Goal: Information Seeking & Learning: Compare options

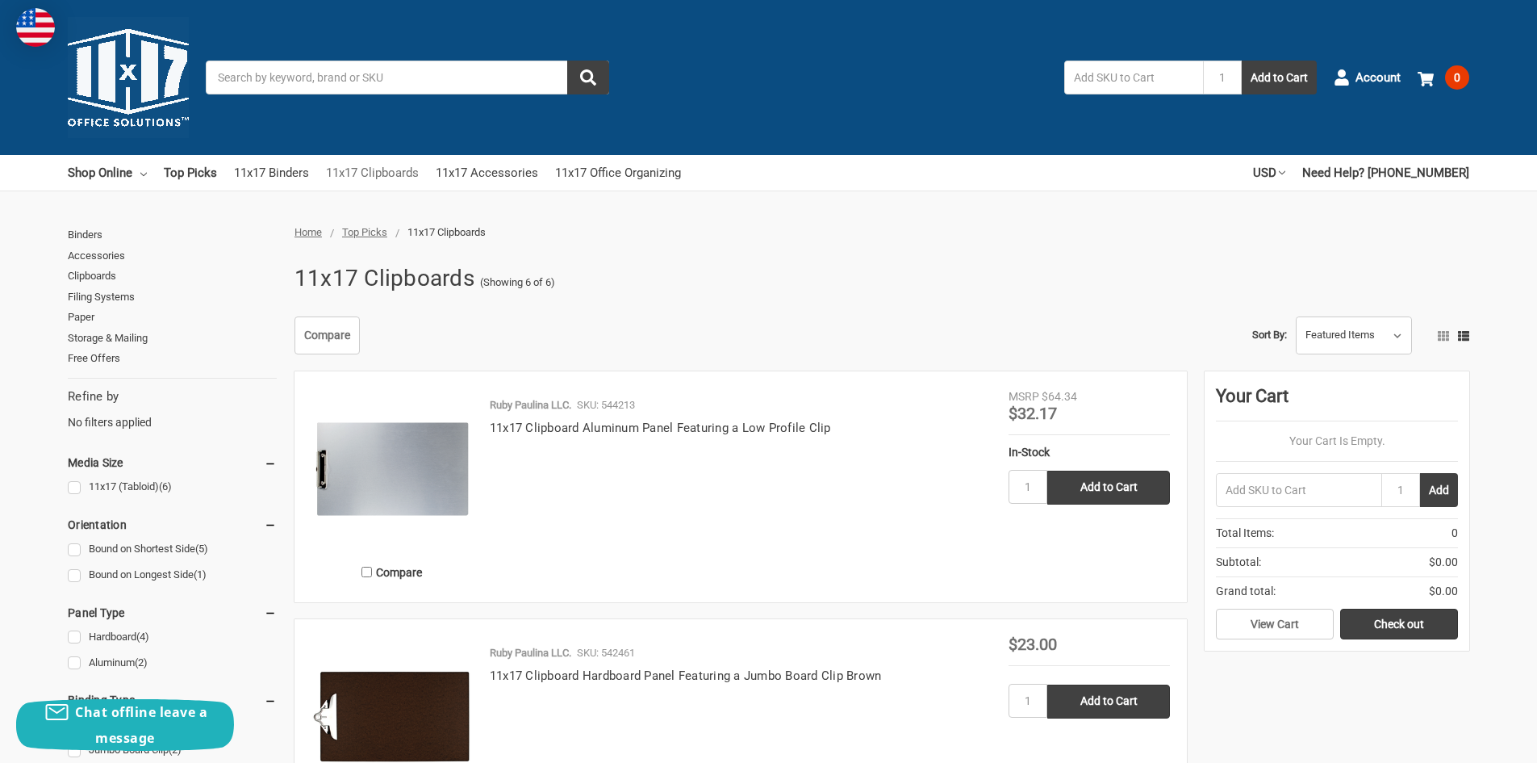
click at [378, 174] on link "11x17 Clipboards" at bounding box center [372, 173] width 93 height 36
click at [272, 175] on link "11x17 Binders" at bounding box center [271, 173] width 75 height 36
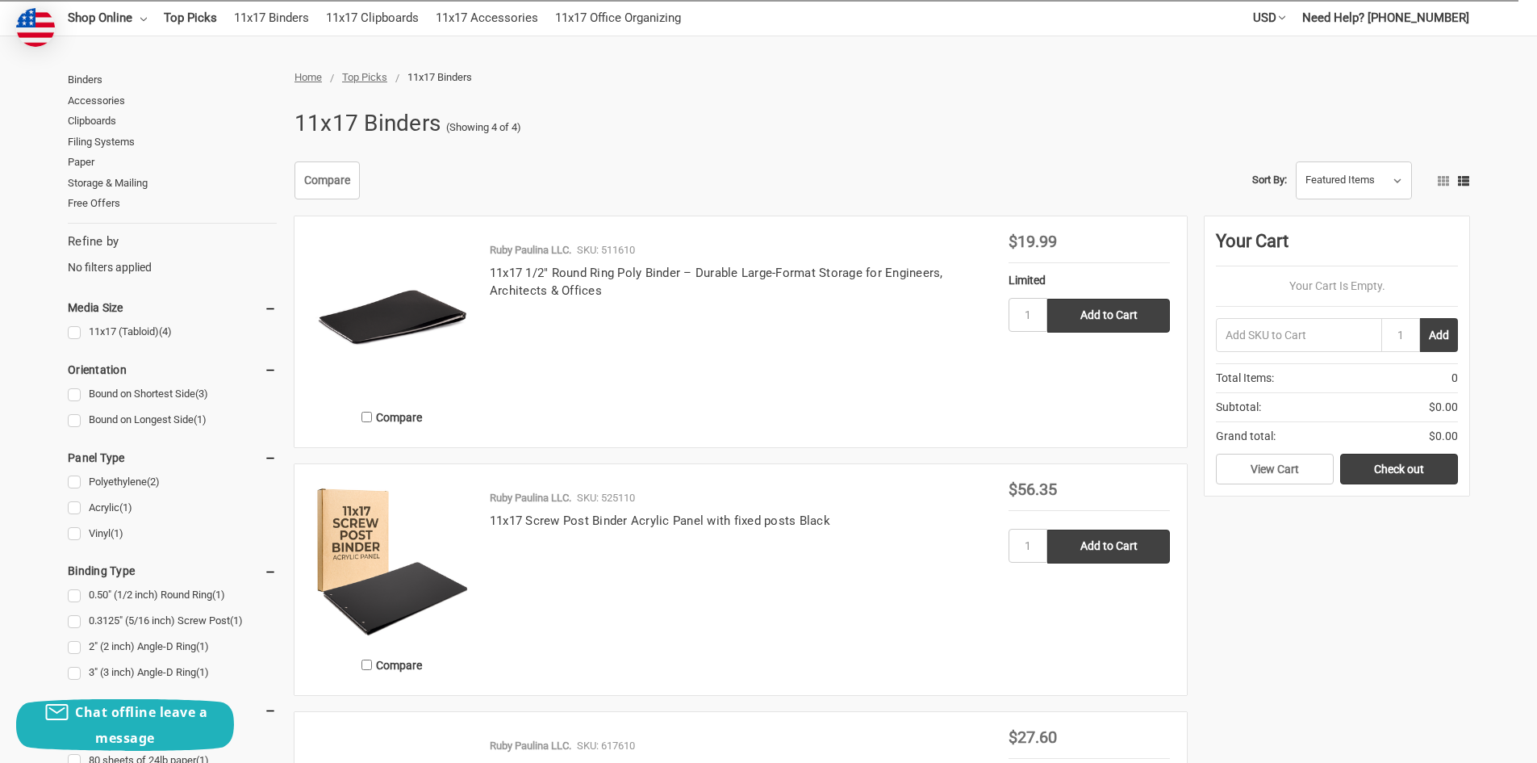
scroll to position [161, 0]
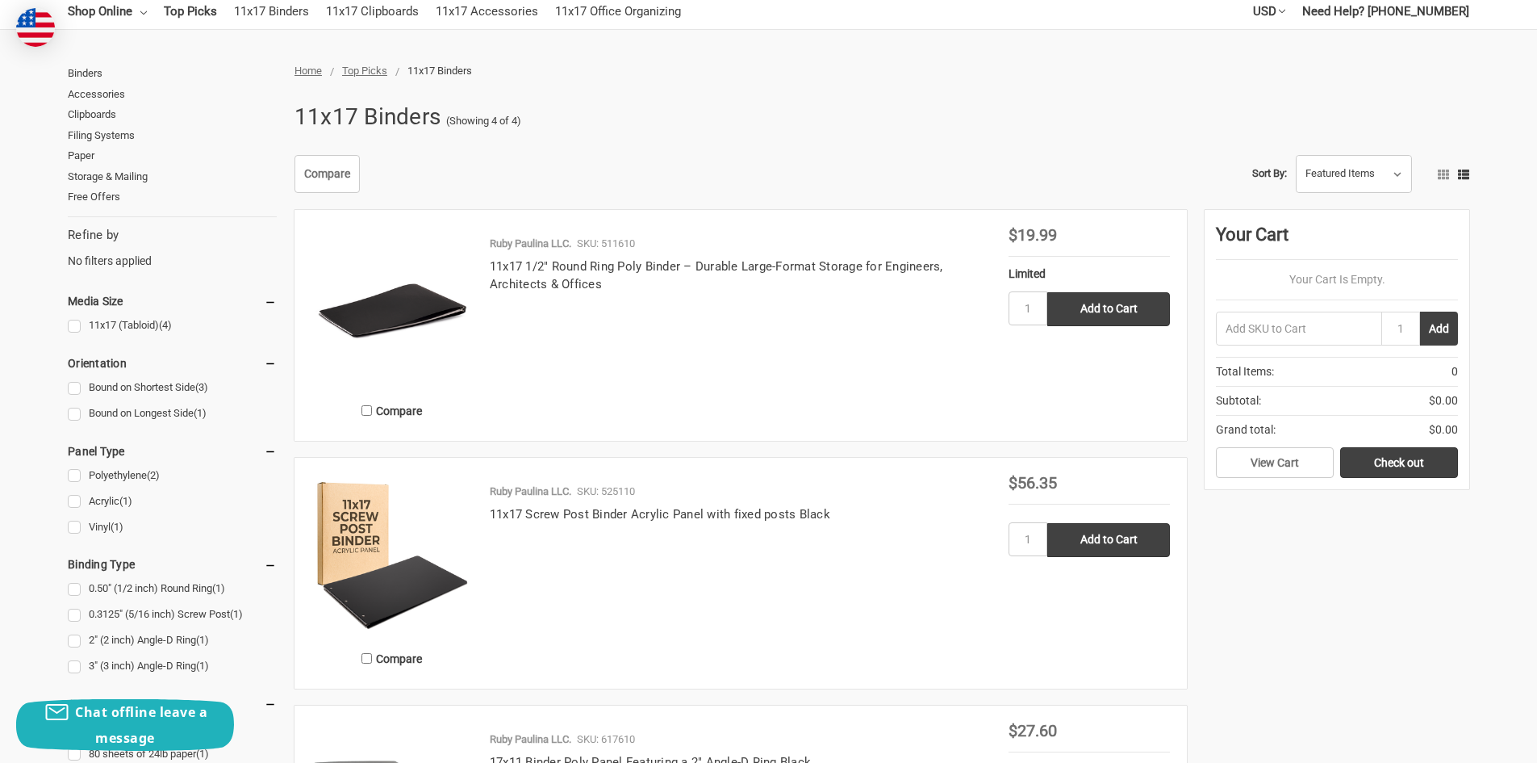
click at [428, 295] on img at bounding box center [392, 307] width 161 height 161
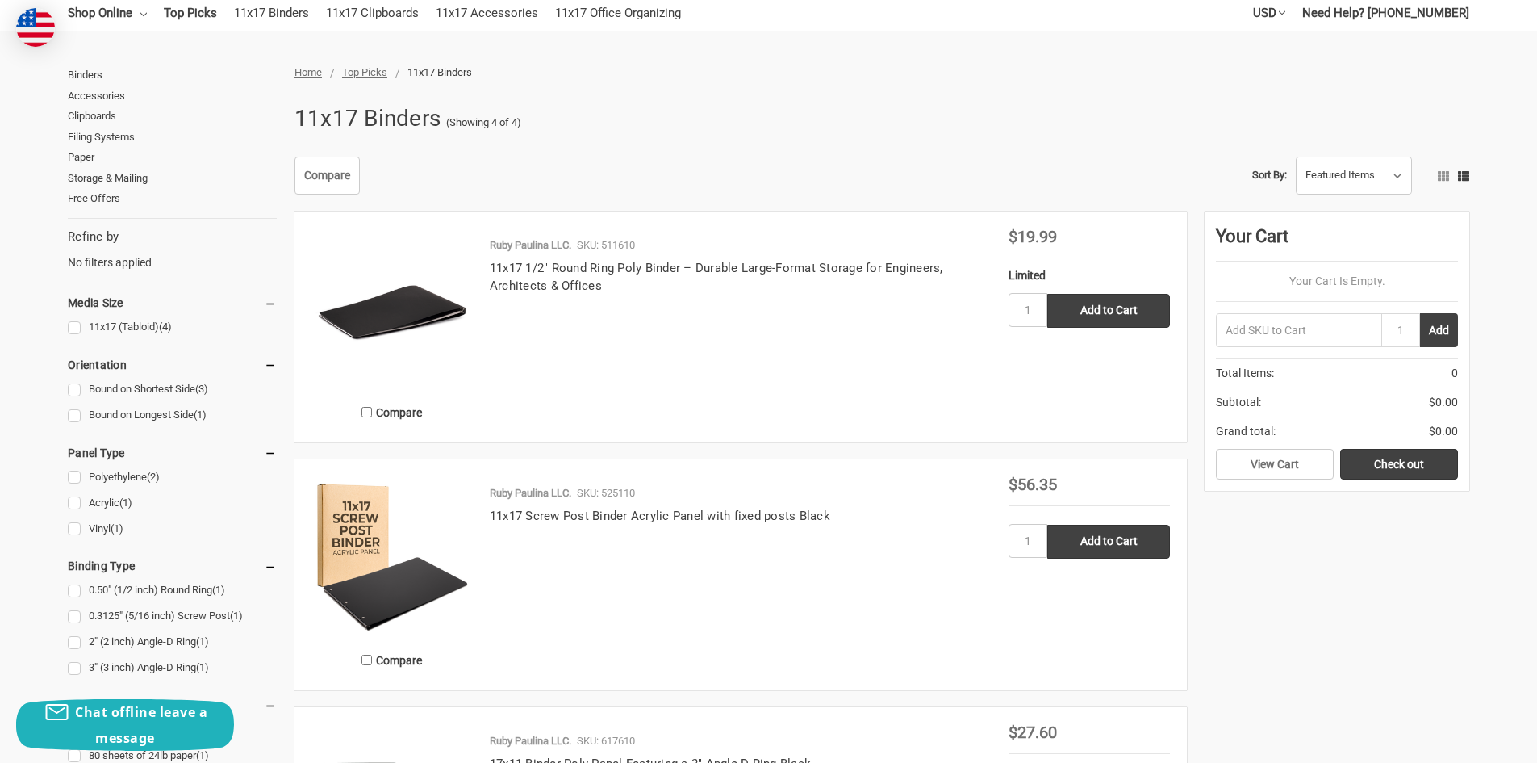
scroll to position [161, 0]
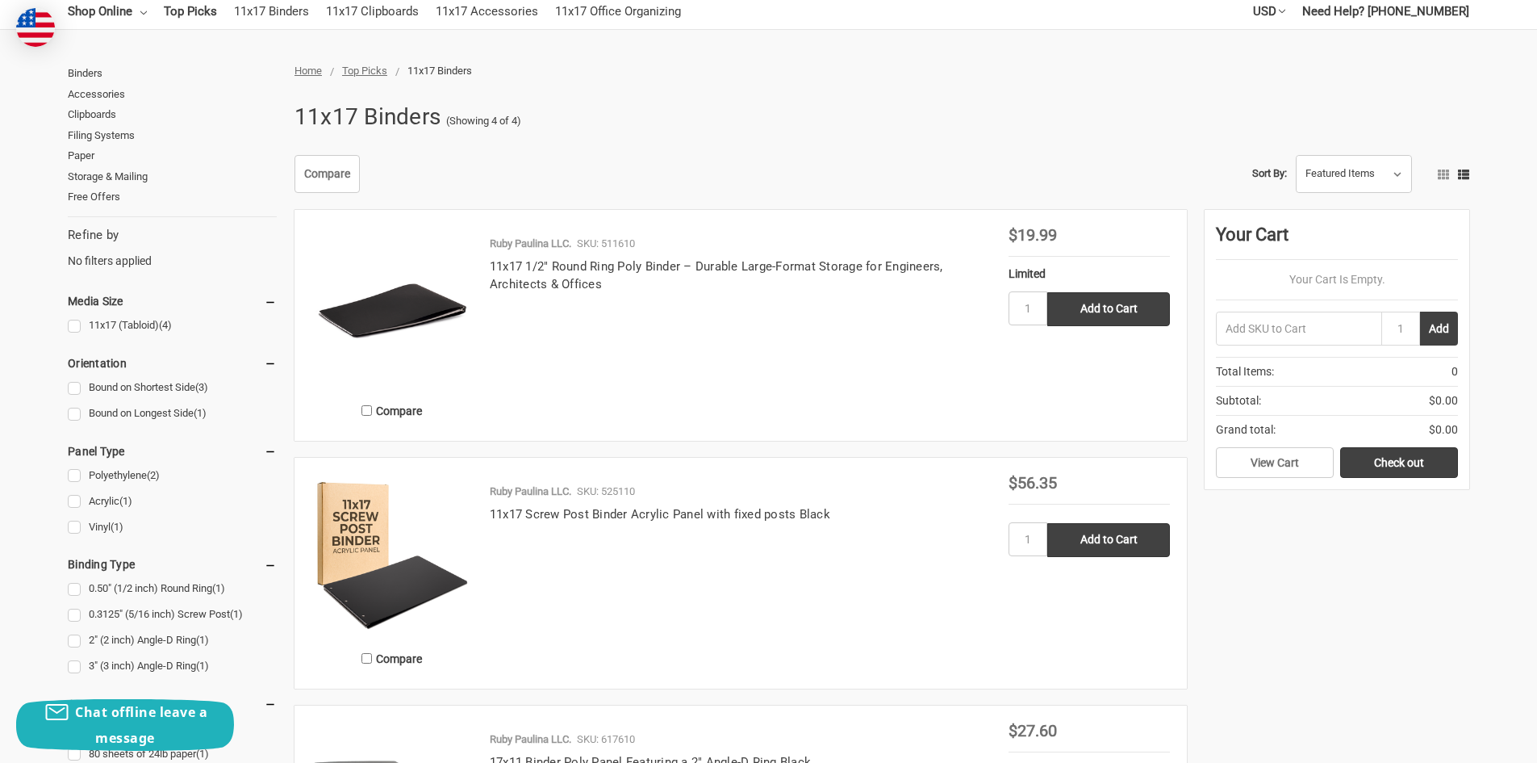
click at [370, 604] on img at bounding box center [392, 555] width 161 height 161
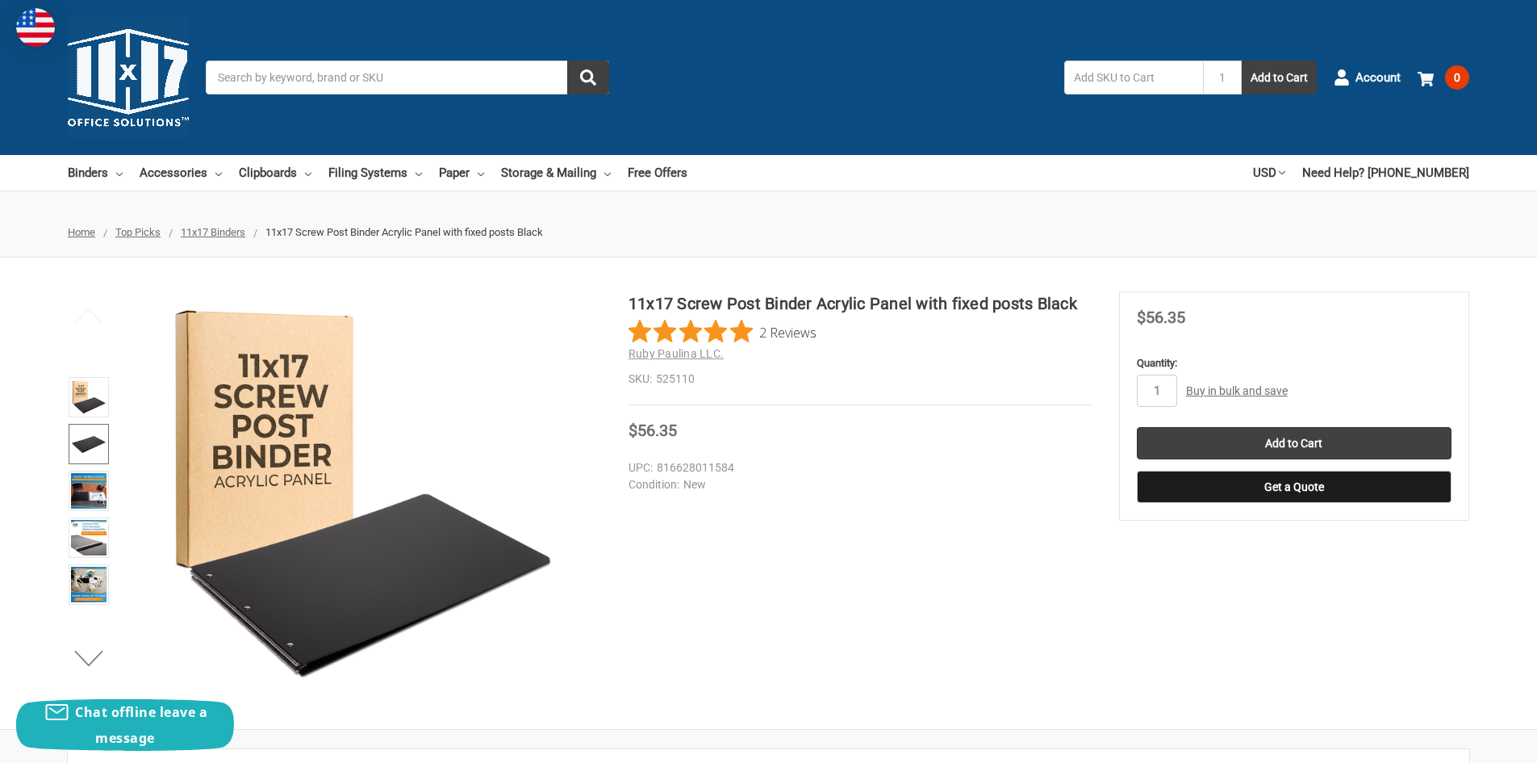
click at [91, 439] on img at bounding box center [89, 444] width 36 height 36
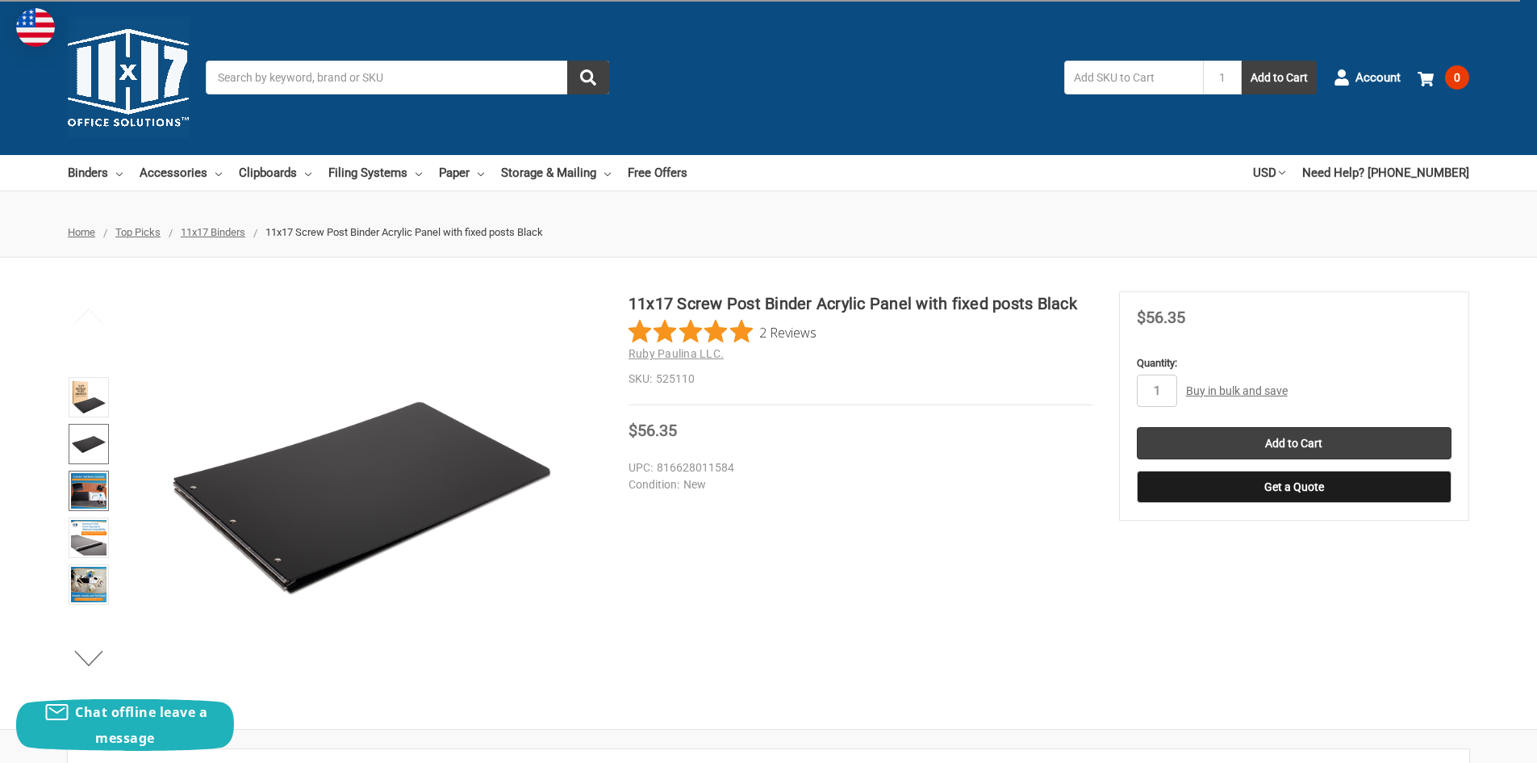
click at [81, 503] on img at bounding box center [89, 491] width 36 height 36
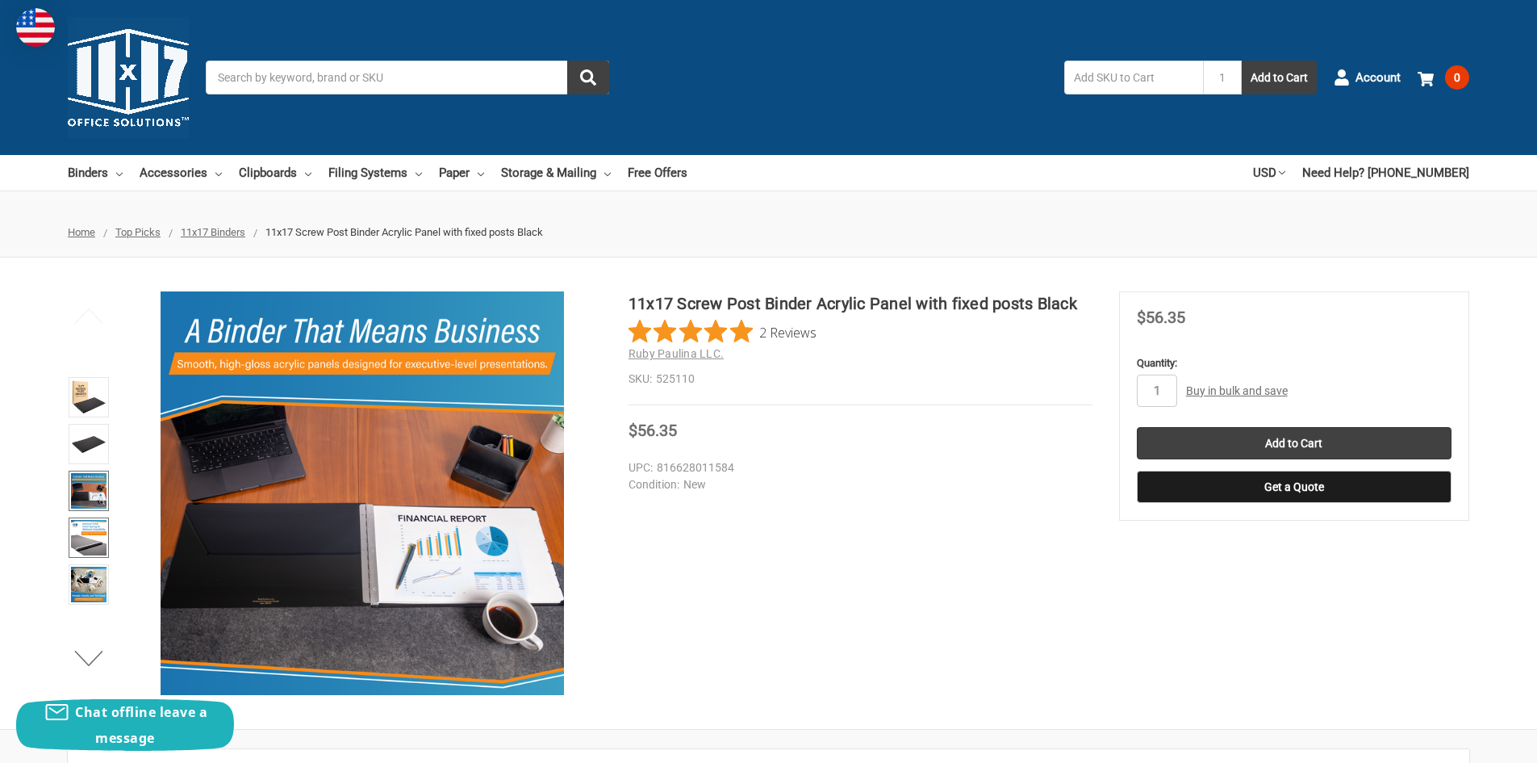
click at [93, 529] on img at bounding box center [89, 538] width 36 height 36
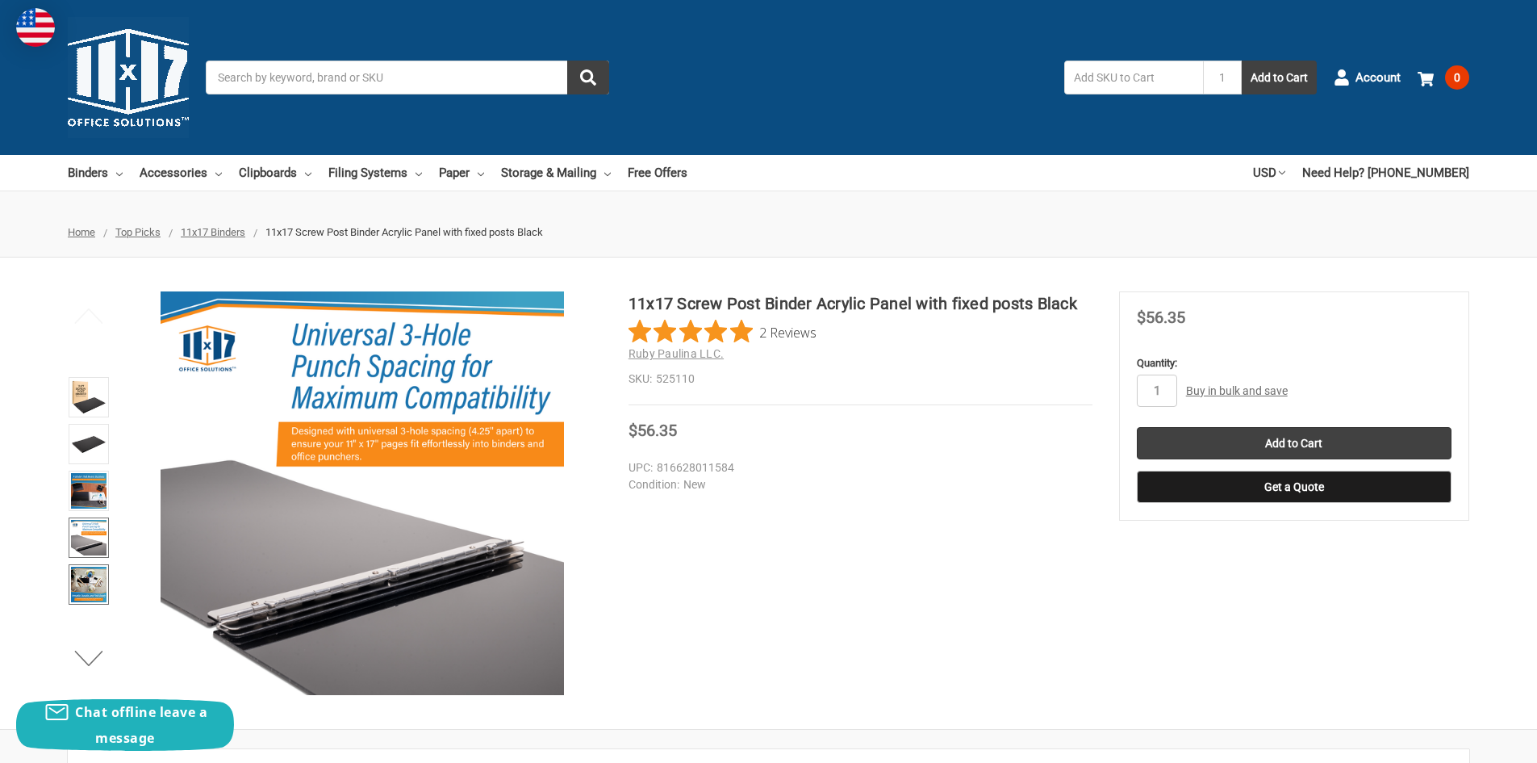
click at [81, 580] on img at bounding box center [89, 585] width 36 height 36
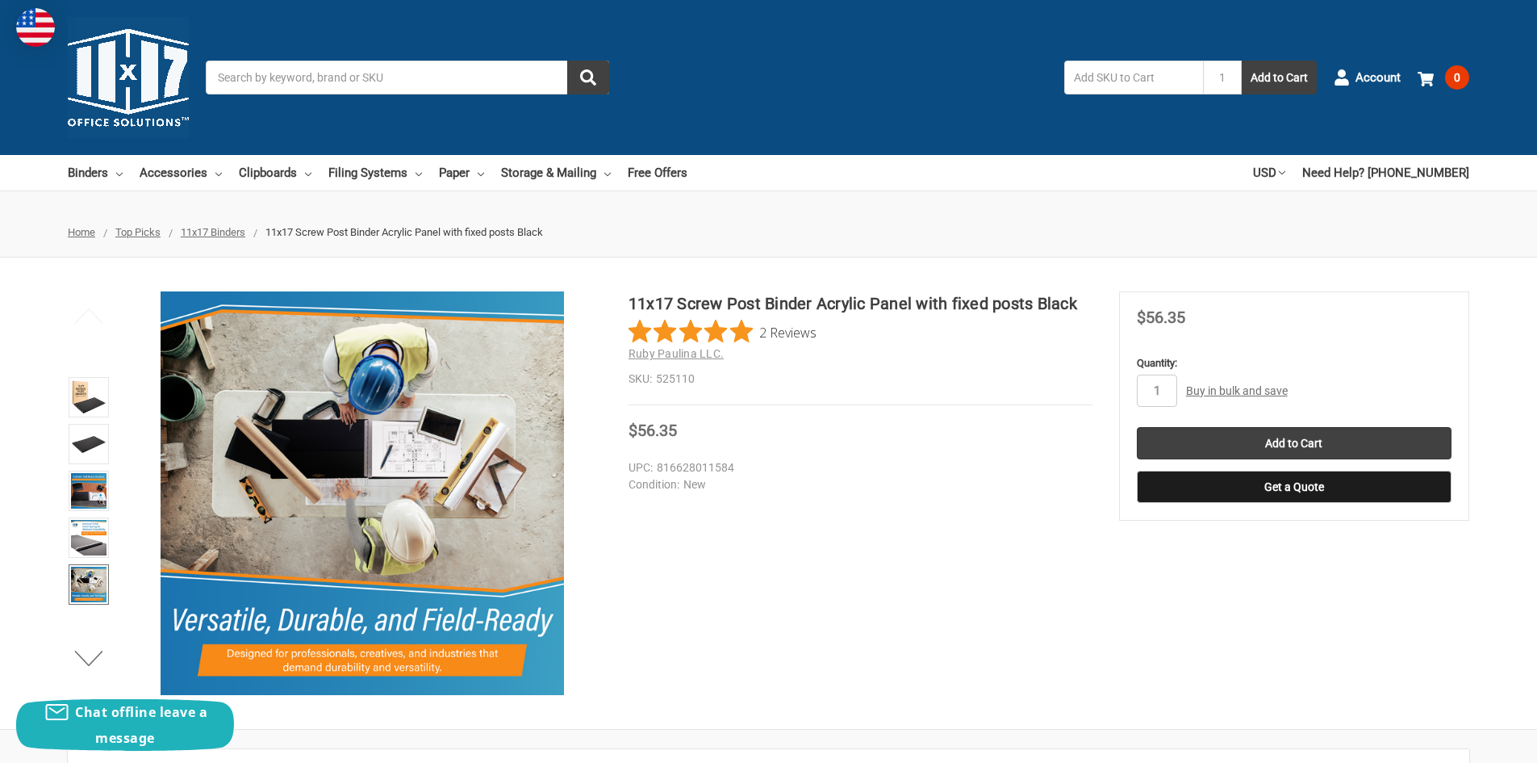
click at [708, 215] on ul "Home Top Picks 11x17 Binders 11x17 Screw Post Binder Acrylic Panel with fixed p…" at bounding box center [768, 232] width 1537 height 50
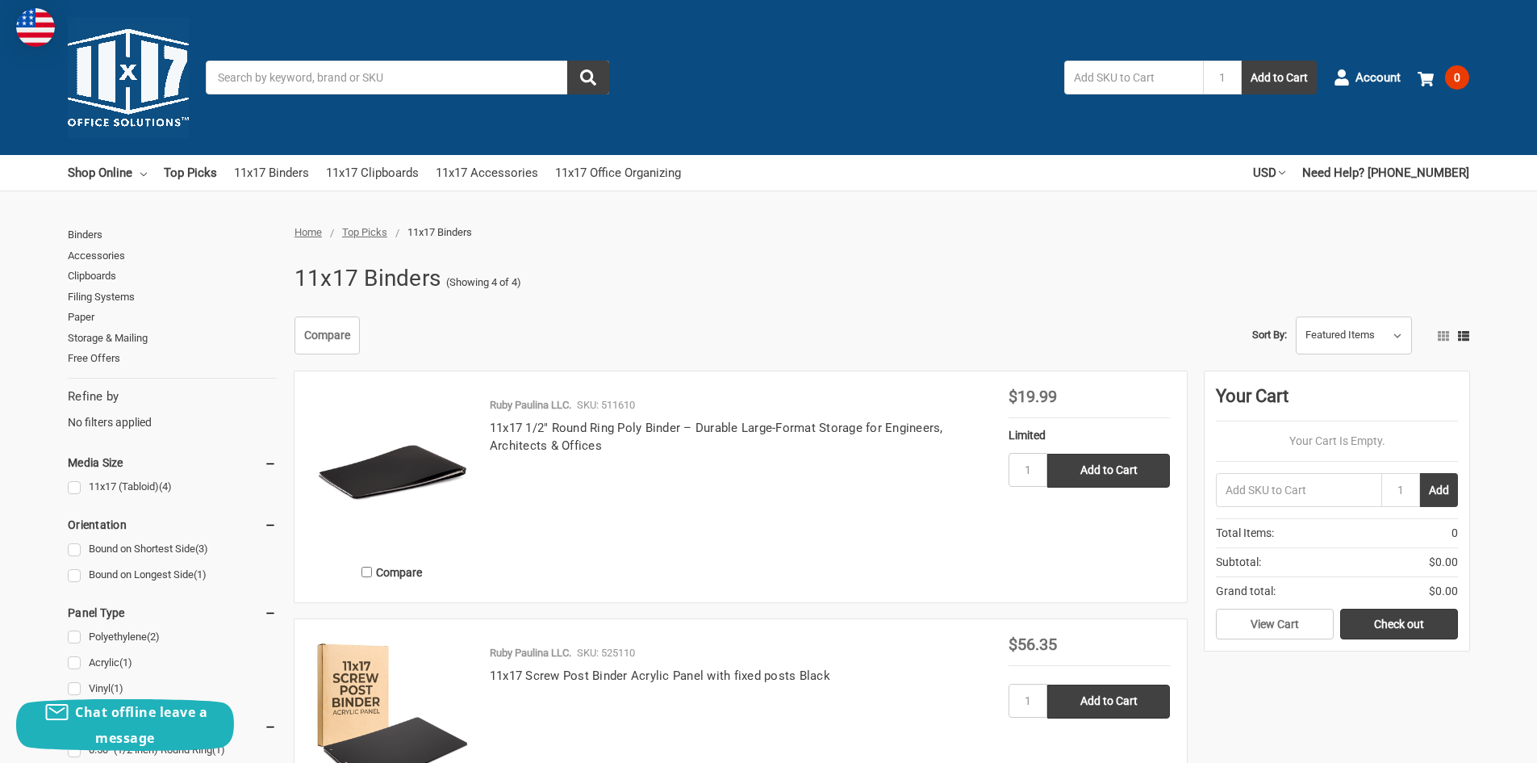
click at [735, 31] on div "Toggle menu Search 1 Add to Cart Account 0 Your Cart Your Cart Is Empty. Total …" at bounding box center [768, 77] width 1537 height 155
drag, startPoint x: 10, startPoint y: 146, endPoint x: 58, endPoint y: 149, distance: 48.5
click at [58, 149] on div "Toggle menu Search 1 Add to Cart Account 0 Your Cart Your Cart Is Empty. Total …" at bounding box center [768, 77] width 1537 height 155
click at [513, 172] on link "11x17 Accessories" at bounding box center [487, 173] width 102 height 36
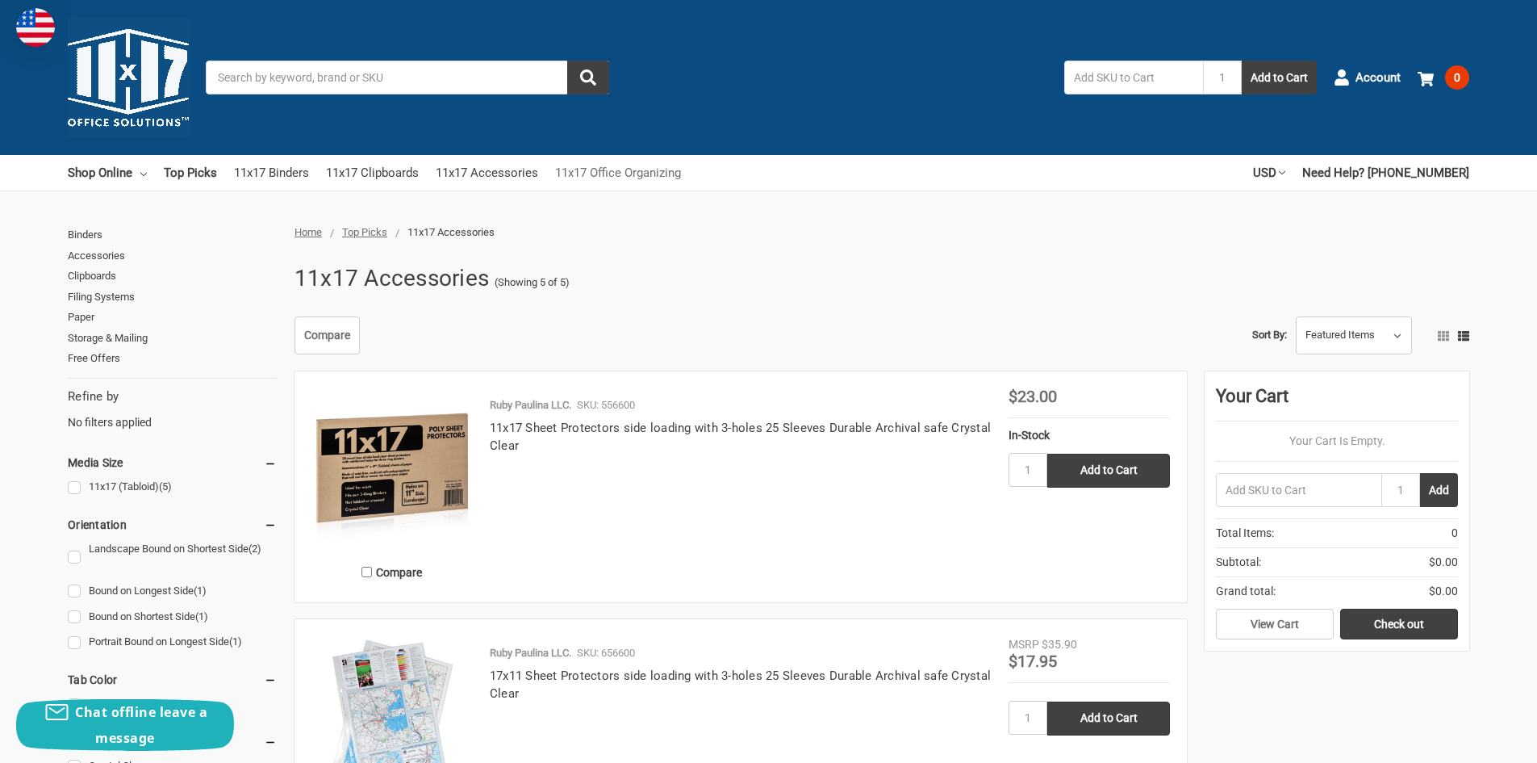
click at [634, 168] on link "11x17 Office Organizing" at bounding box center [618, 173] width 126 height 36
